Goal: Information Seeking & Learning: Learn about a topic

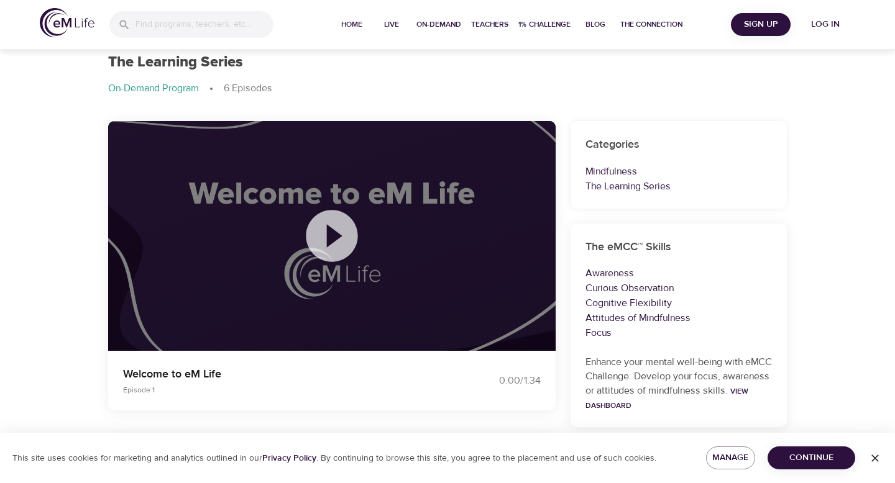
scroll to position [52, 0]
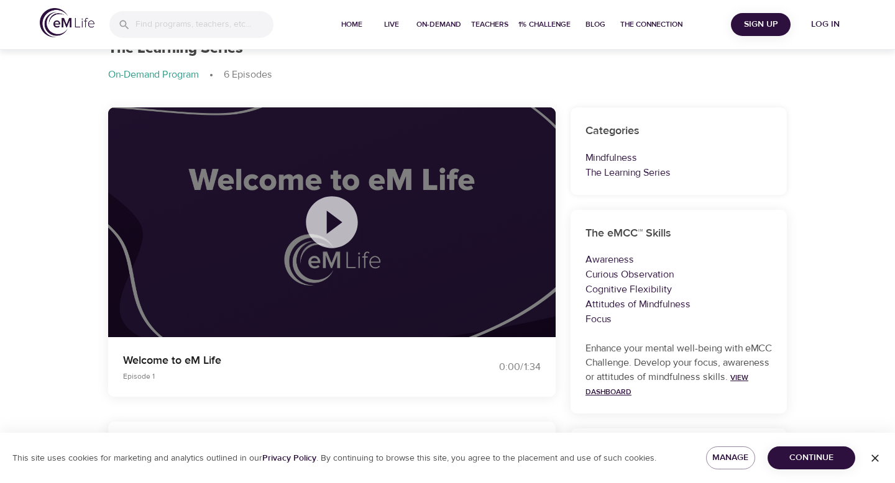
click at [652, 391] on link "View Dashboard" at bounding box center [666, 385] width 163 height 24
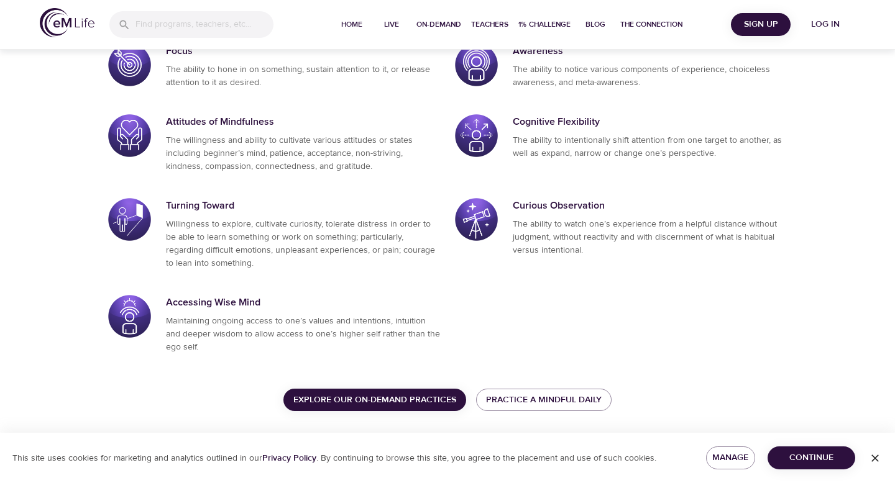
scroll to position [683, 0]
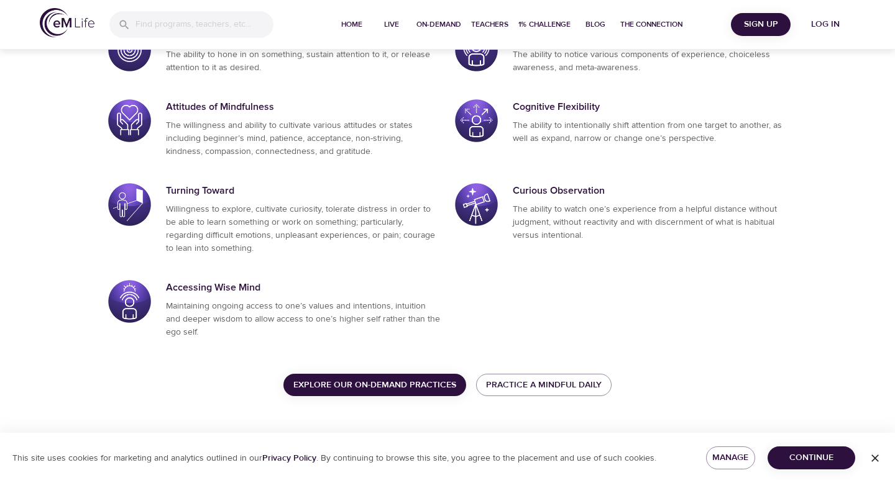
click at [416, 385] on span "Explore our On-Demand Practices" at bounding box center [374, 386] width 163 height 16
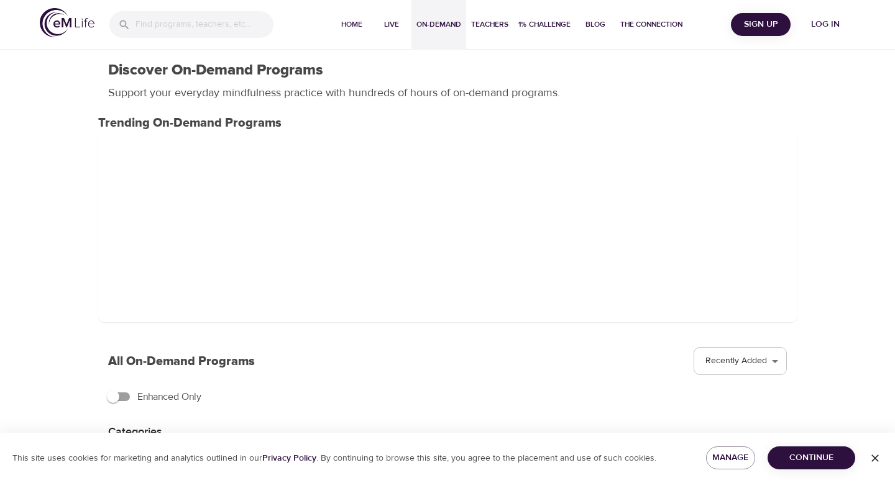
select select "recent"
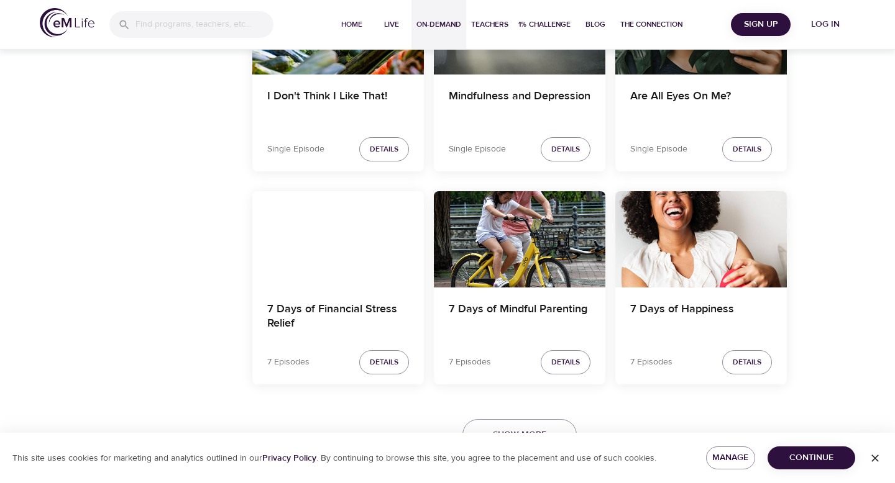
scroll to position [2179, 0]
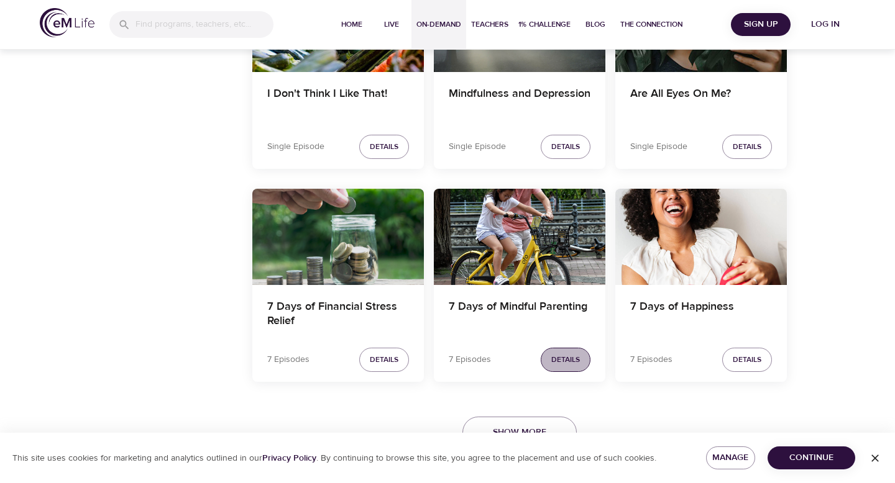
click at [566, 358] on span "Details" at bounding box center [565, 359] width 29 height 13
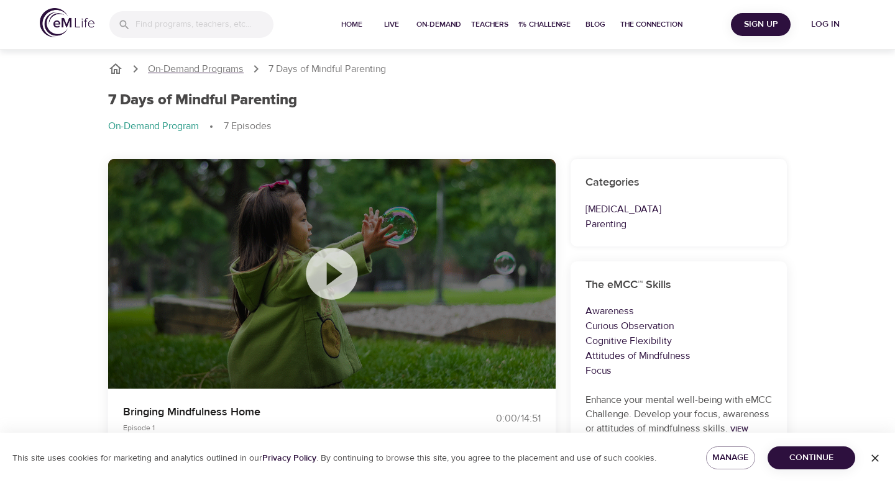
click at [189, 67] on p "On-Demand Programs" at bounding box center [196, 69] width 96 height 14
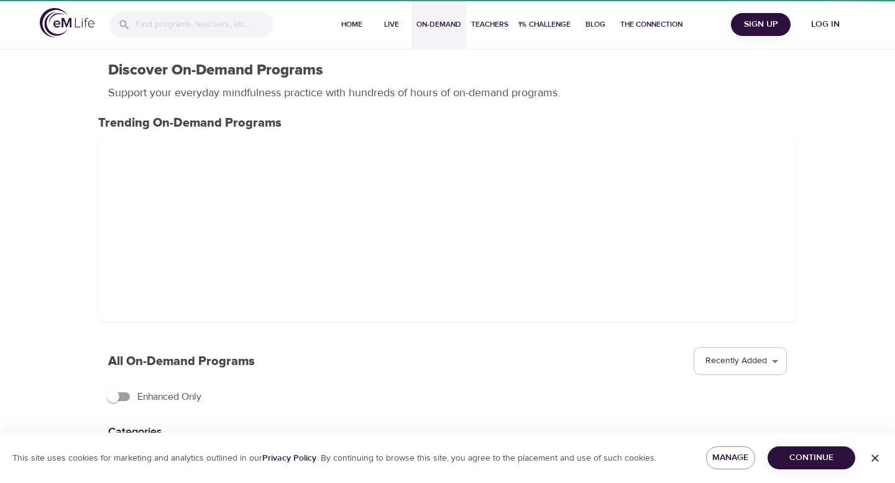
select select "recent"
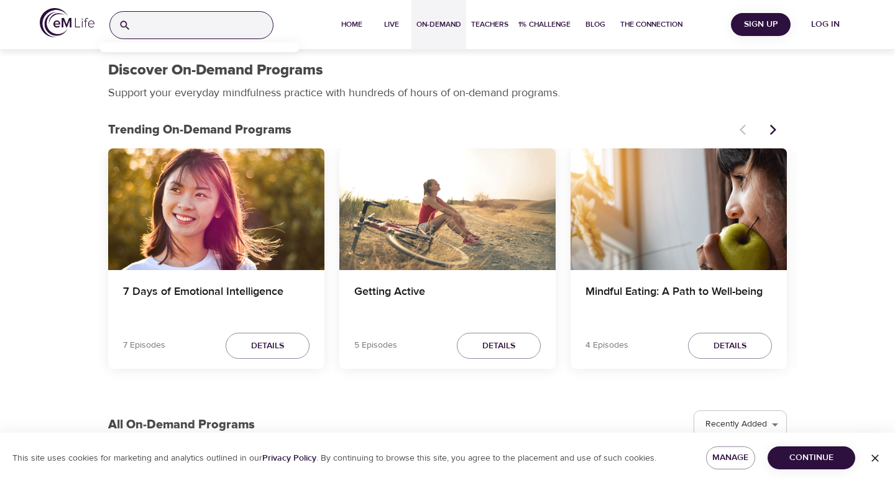
click at [196, 25] on input "search" at bounding box center [204, 25] width 137 height 27
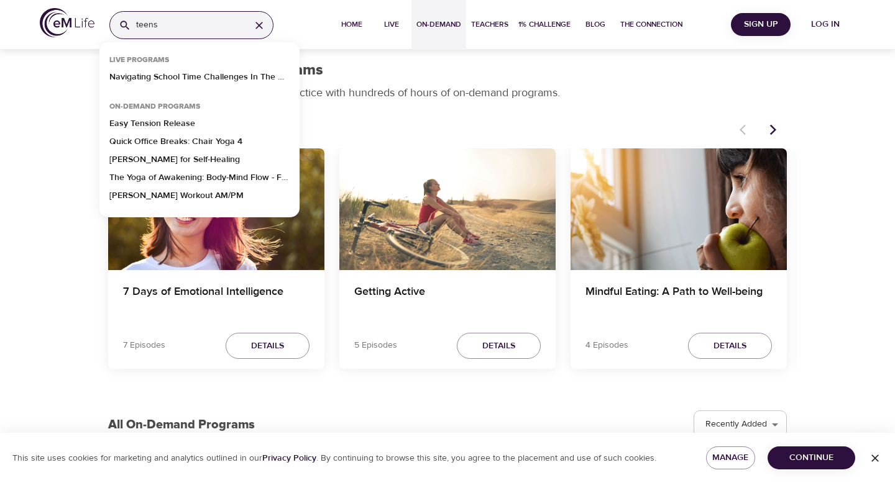
type input "teens"
click at [390, 118] on div "Trending On-Demand Programs" at bounding box center [447, 129] width 698 height 27
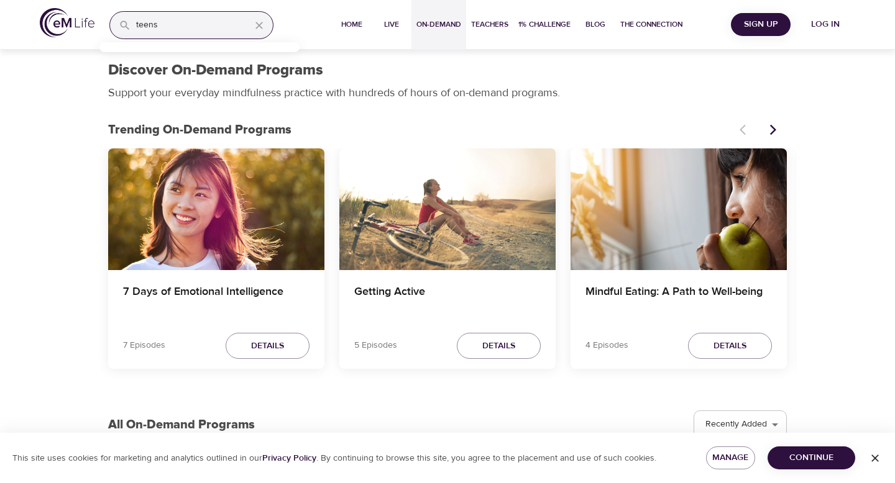
click at [260, 21] on icon "button" at bounding box center [259, 25] width 12 height 12
click at [218, 29] on input "search" at bounding box center [204, 25] width 137 height 27
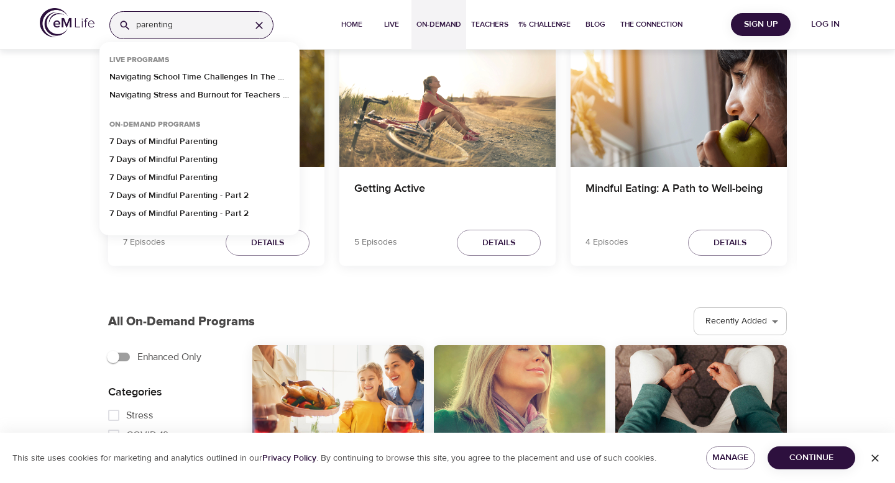
scroll to position [104, 0]
type input "parenting"
click at [177, 193] on p "7 Days of Mindful Parenting - Part 2" at bounding box center [178, 198] width 139 height 18
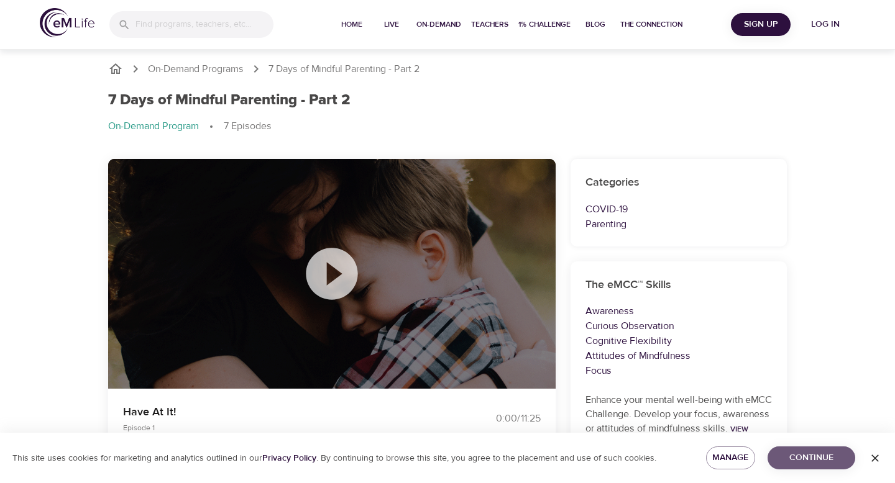
click at [814, 455] on span "Continue" at bounding box center [811, 458] width 68 height 16
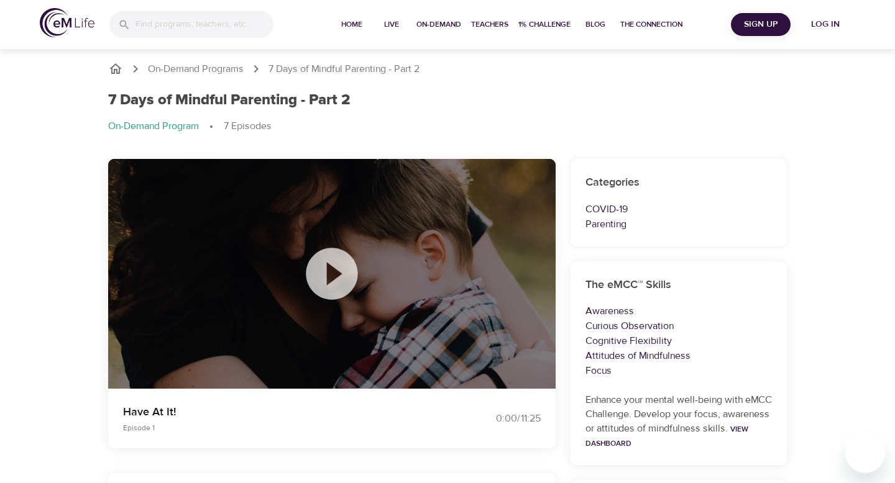
click at [115, 68] on icon "breadcrumb" at bounding box center [115, 69] width 15 height 15
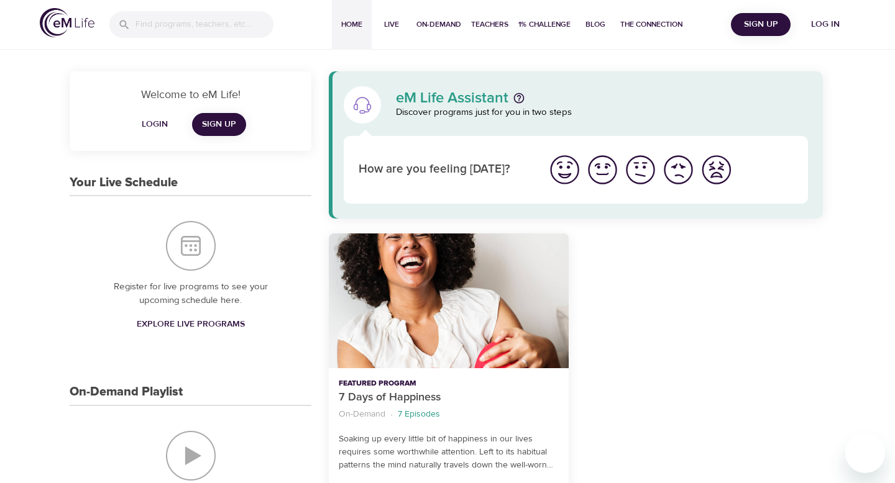
click at [721, 171] on img "I'm feeling worst" at bounding box center [716, 170] width 34 height 34
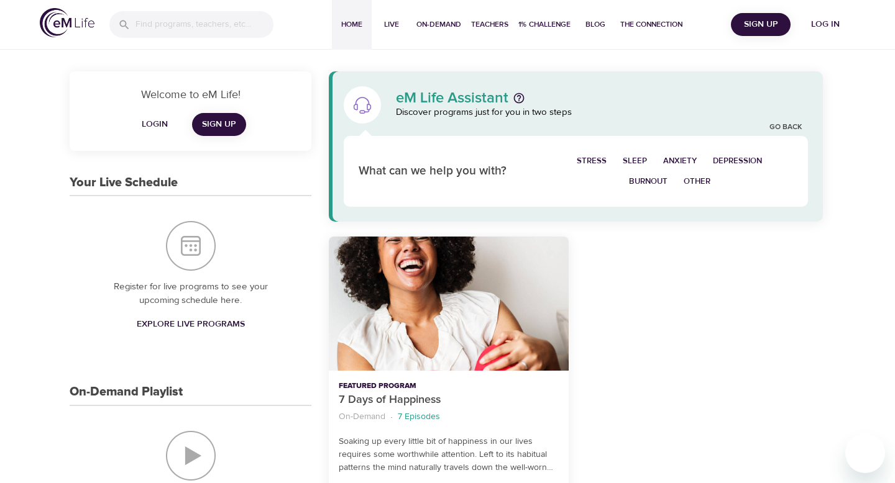
click at [734, 156] on span "Depression" at bounding box center [737, 161] width 49 height 14
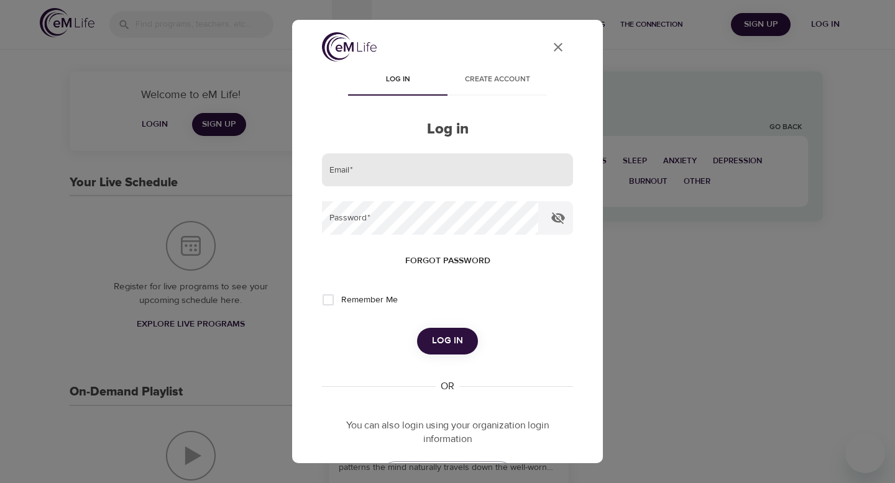
click at [468, 166] on input "email" at bounding box center [447, 170] width 251 height 34
type input "[PERSON_NAME][EMAIL_ADDRESS][PERSON_NAME][DOMAIN_NAME]"
click at [417, 328] on button "Log in" at bounding box center [447, 341] width 61 height 26
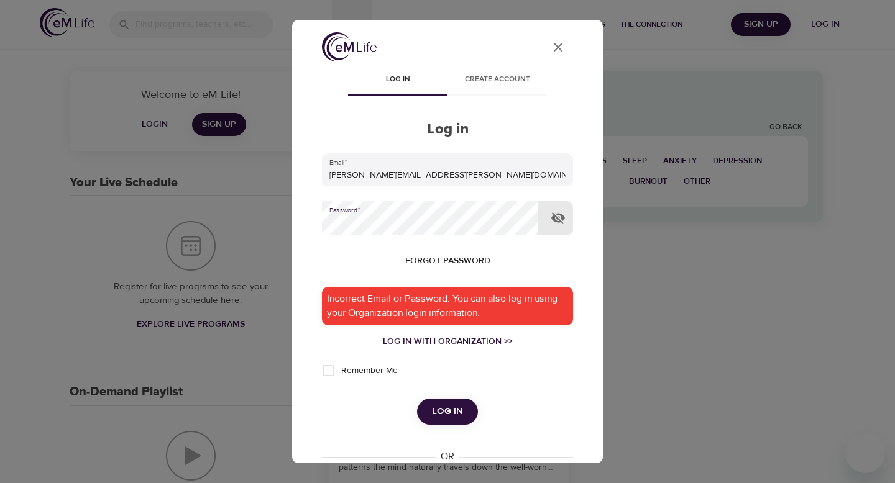
click at [457, 340] on div "Log in with Organization >>" at bounding box center [447, 341] width 251 height 12
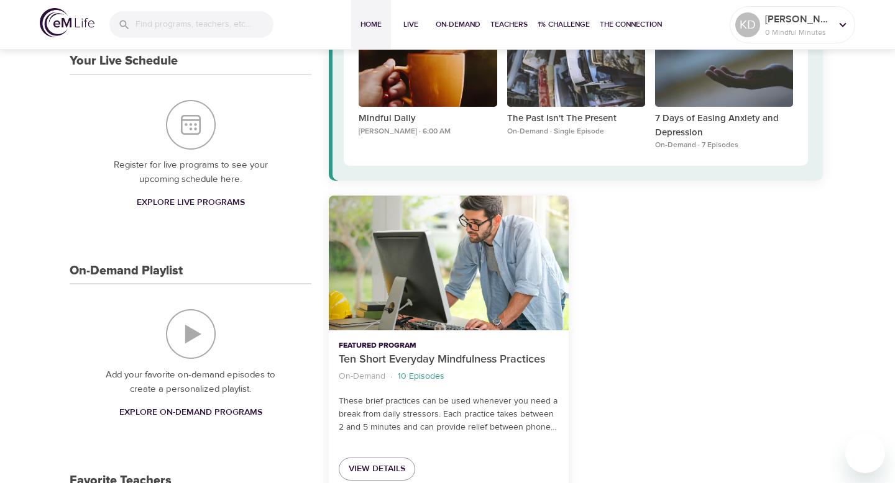
scroll to position [162, 0]
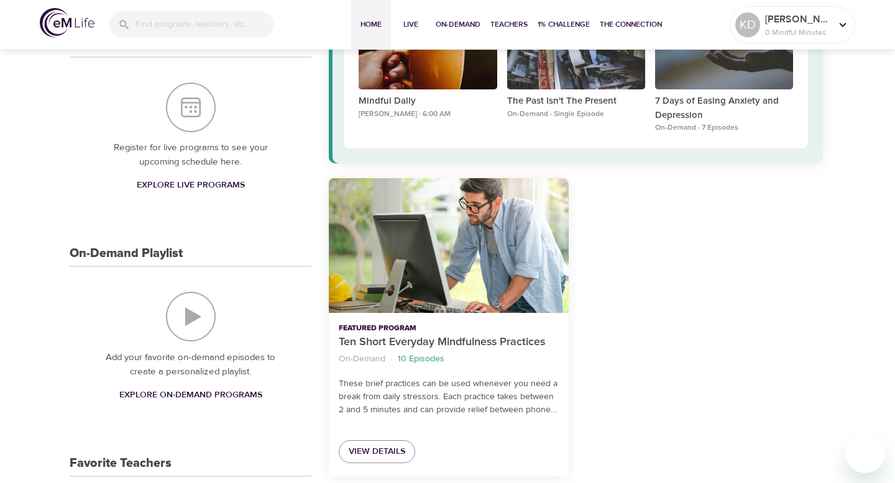
click at [184, 193] on span "Explore Live Programs" at bounding box center [191, 186] width 108 height 16
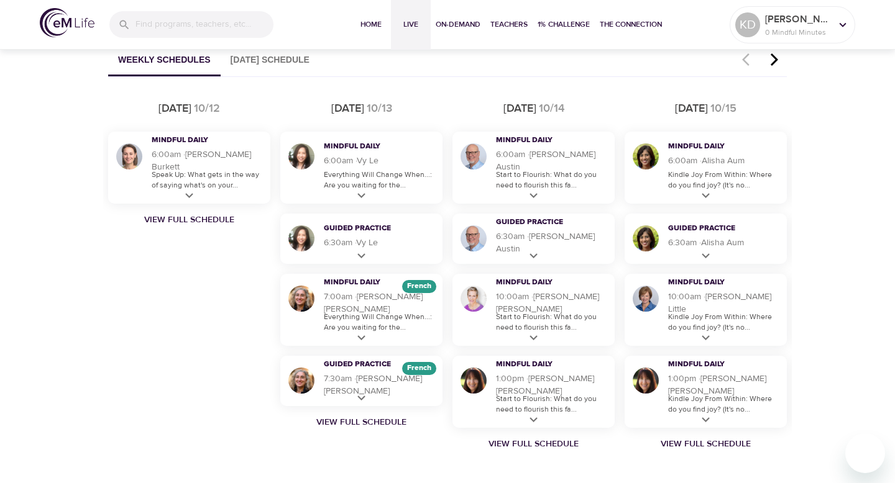
scroll to position [757, 0]
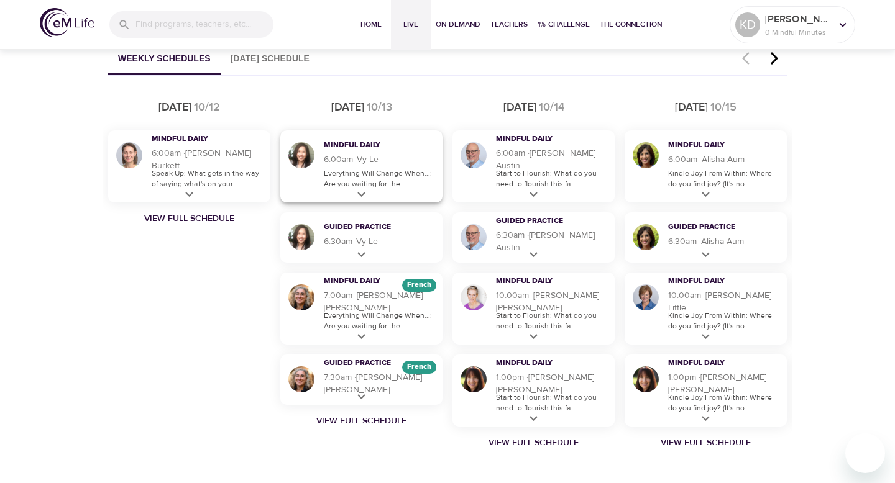
click at [362, 193] on icon at bounding box center [361, 195] width 16 height 16
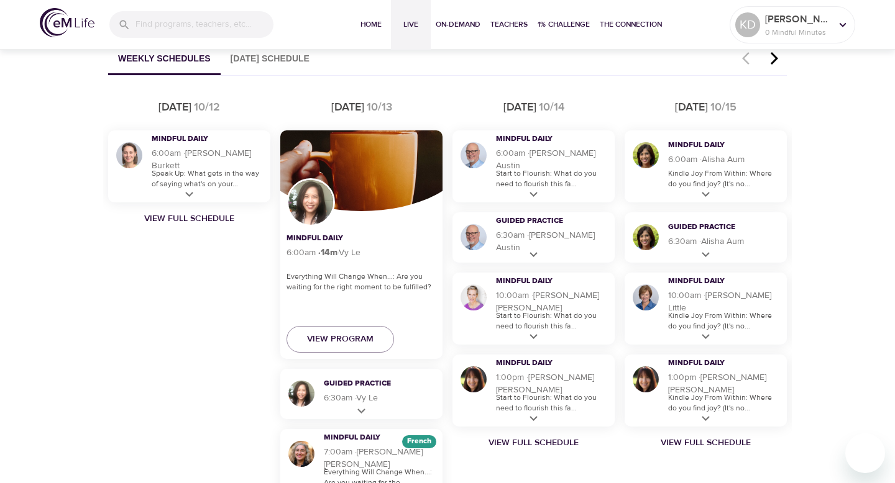
click at [223, 312] on div "[DATE] Mindful Daily 6:00am · 14 m · [PERSON_NAME] Speak Up: What gets in the w…" at bounding box center [189, 339] width 172 height 490
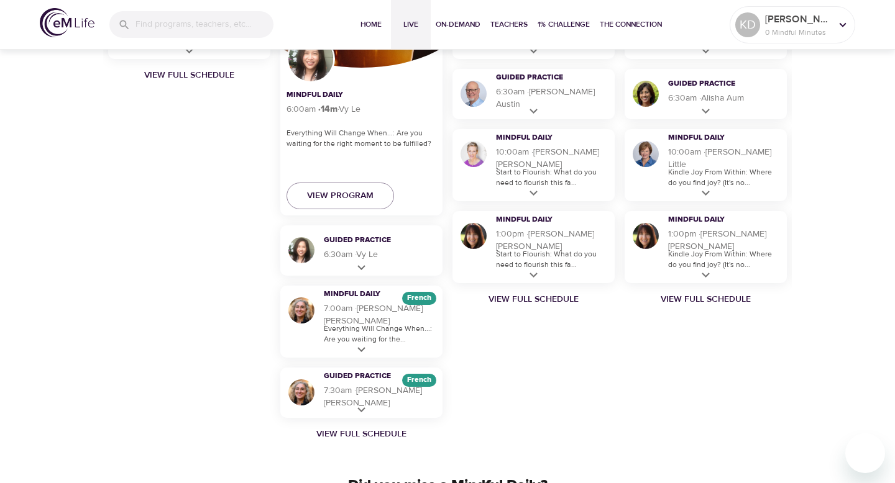
scroll to position [902, 0]
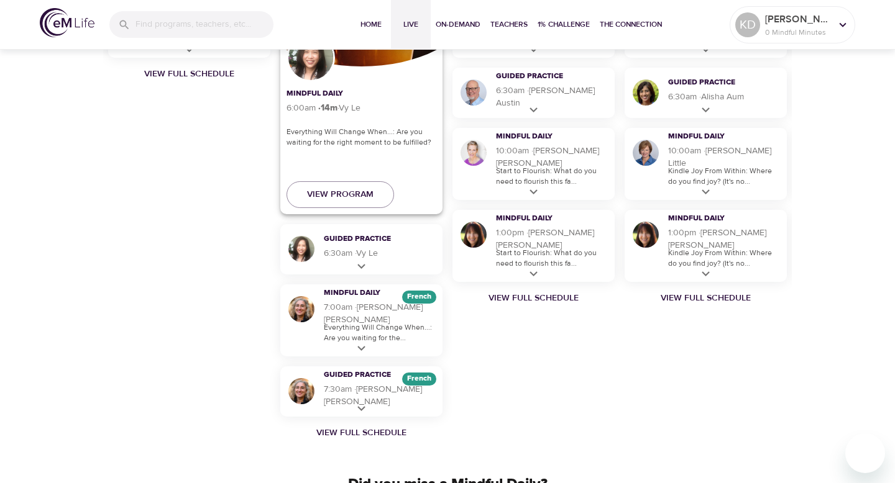
click at [409, 184] on div "View Program" at bounding box center [361, 194] width 162 height 39
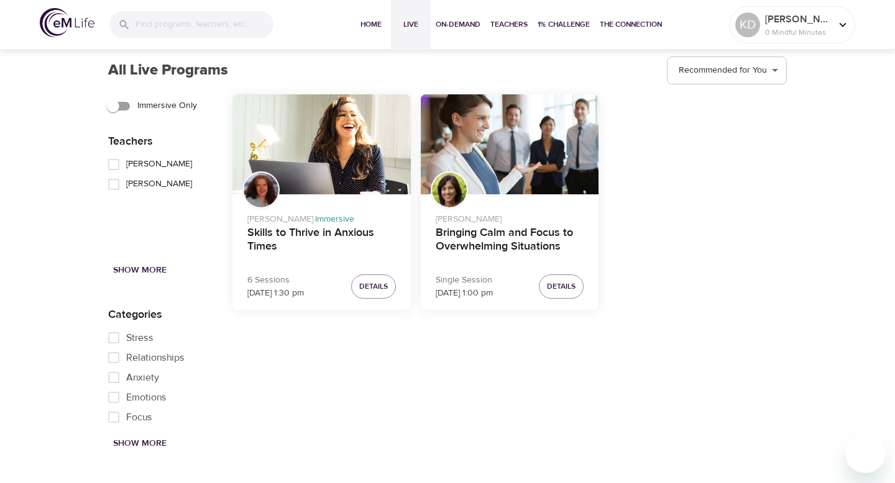
scroll to position [1530, 0]
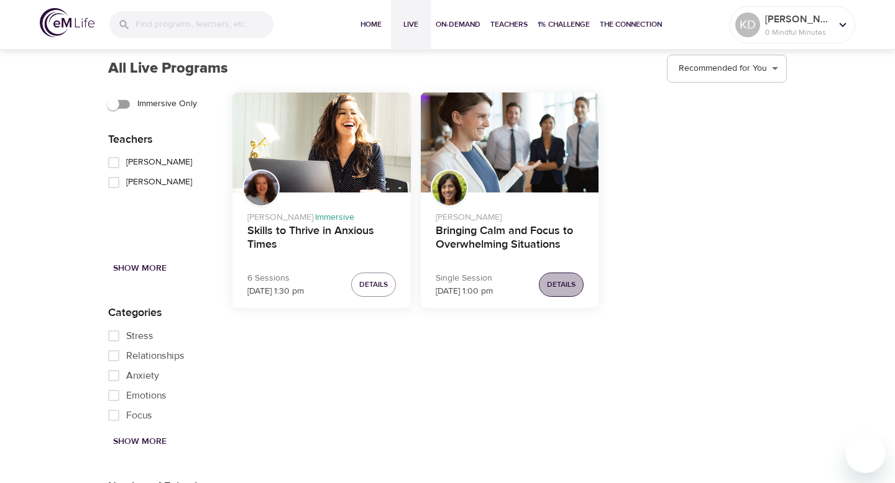
click at [565, 283] on span "Details" at bounding box center [561, 284] width 29 height 13
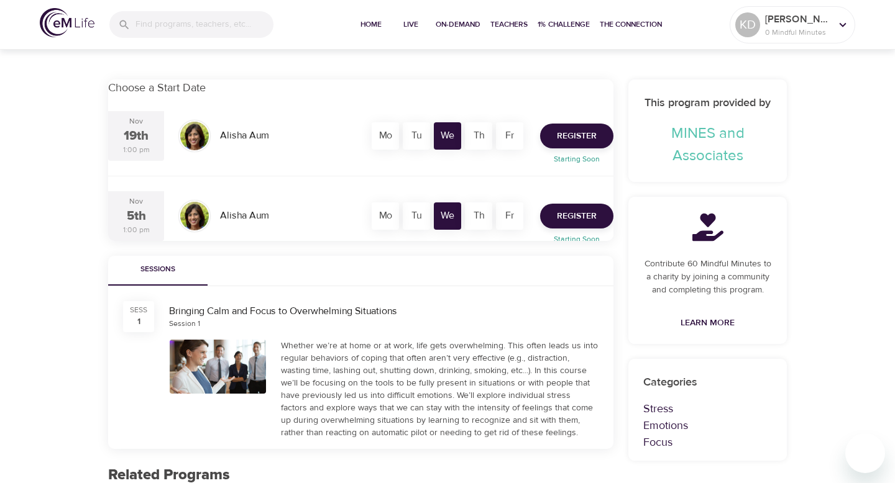
scroll to position [403, 0]
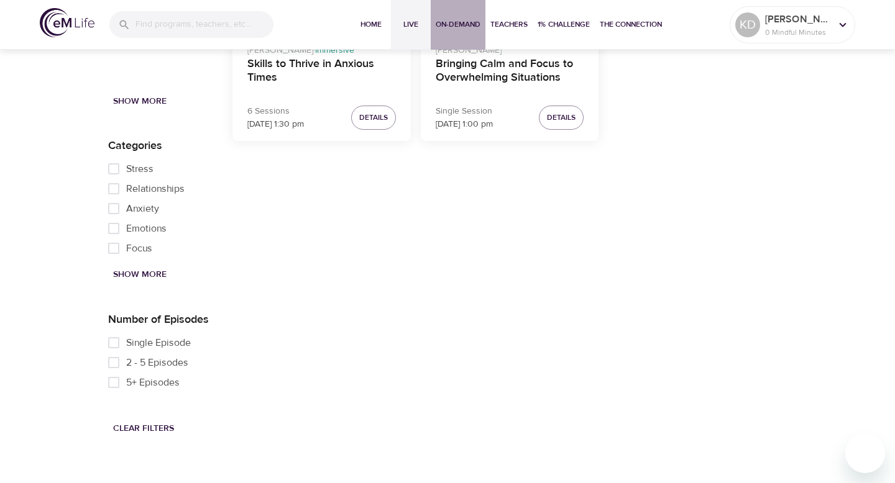
click at [467, 24] on span "On-Demand" at bounding box center [457, 24] width 45 height 13
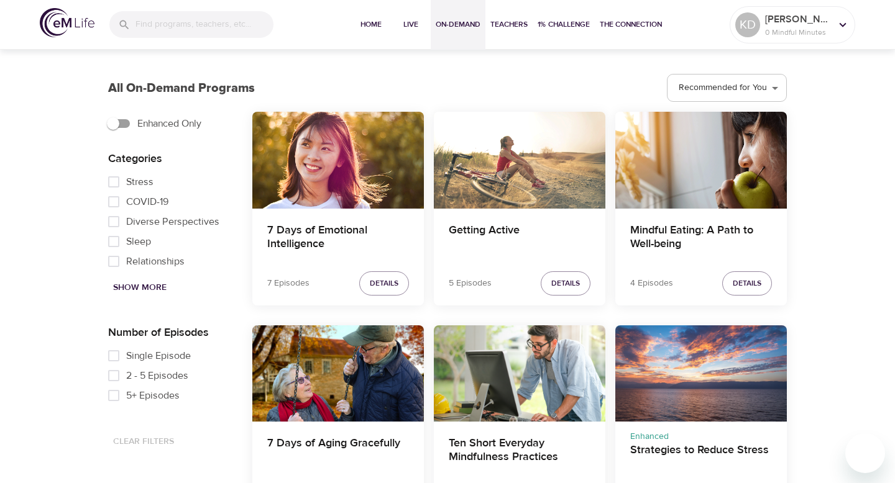
scroll to position [632, 0]
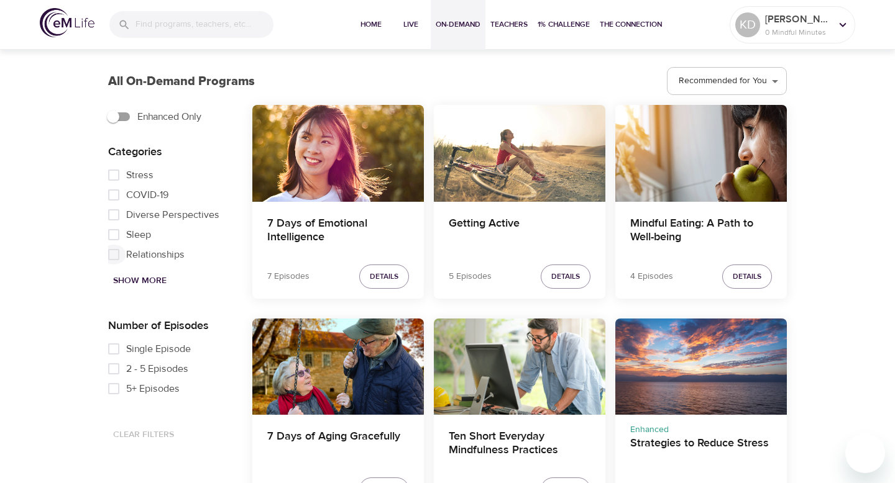
click at [112, 255] on input "Relationships" at bounding box center [113, 255] width 25 height 20
checkbox input "true"
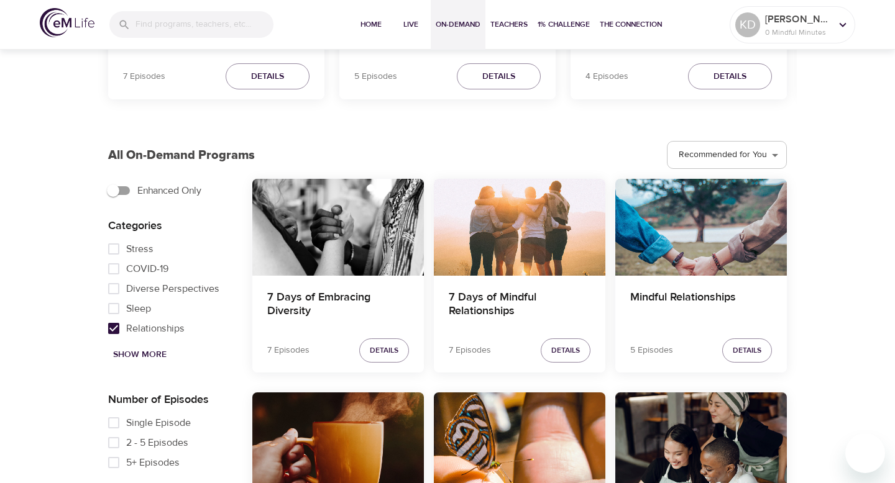
scroll to position [559, 0]
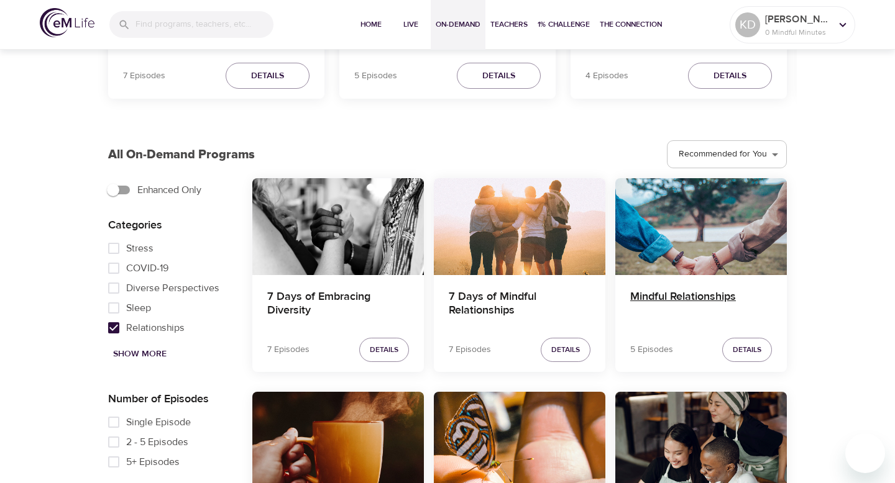
click at [711, 298] on h4 "Mindful Relationships" at bounding box center [701, 305] width 142 height 30
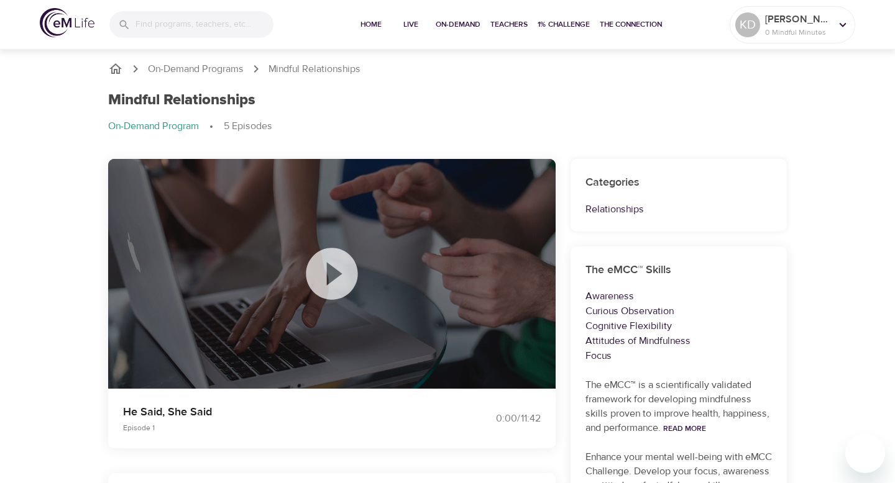
click at [330, 285] on icon at bounding box center [332, 274] width 52 height 52
